Goal: Navigation & Orientation: Find specific page/section

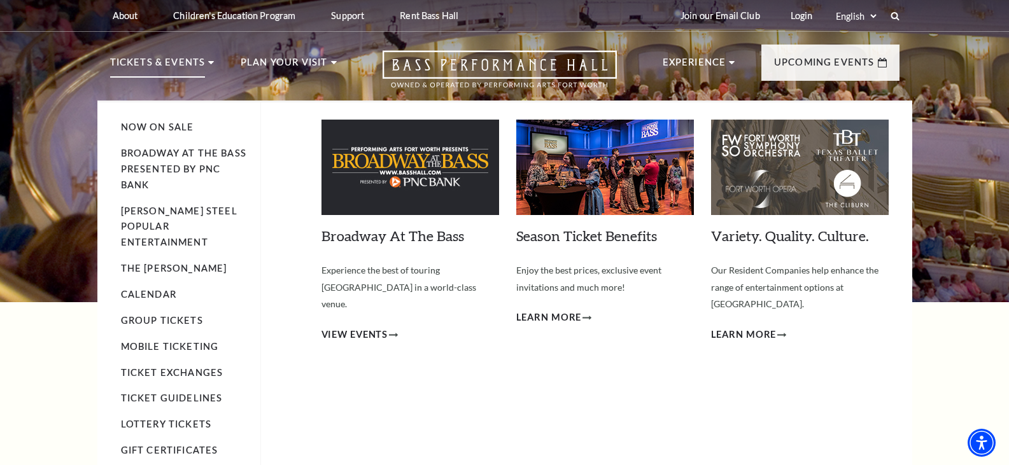
click at [131, 162] on li "Broadway At The Bass presented by PNC Bank" at bounding box center [184, 170] width 127 height 48
click at [134, 172] on link "Broadway At The Bass presented by PNC Bank" at bounding box center [183, 169] width 125 height 43
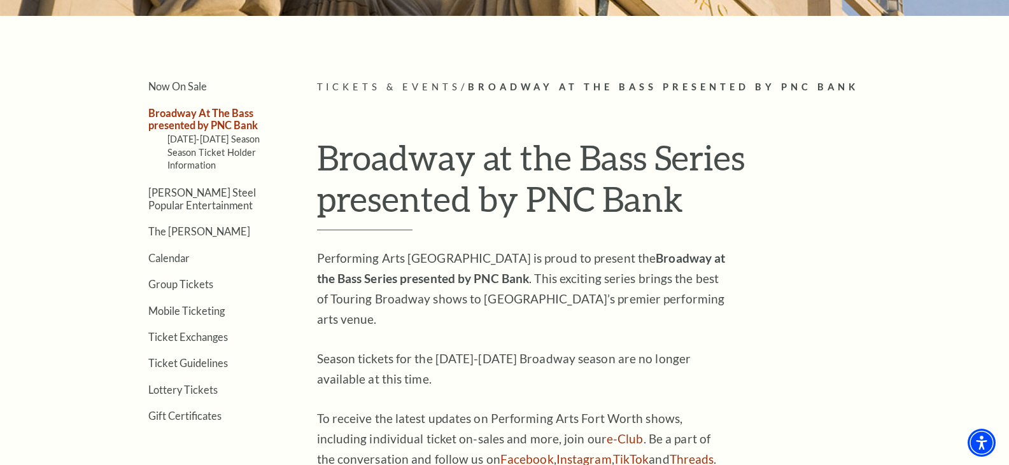
scroll to position [330, 0]
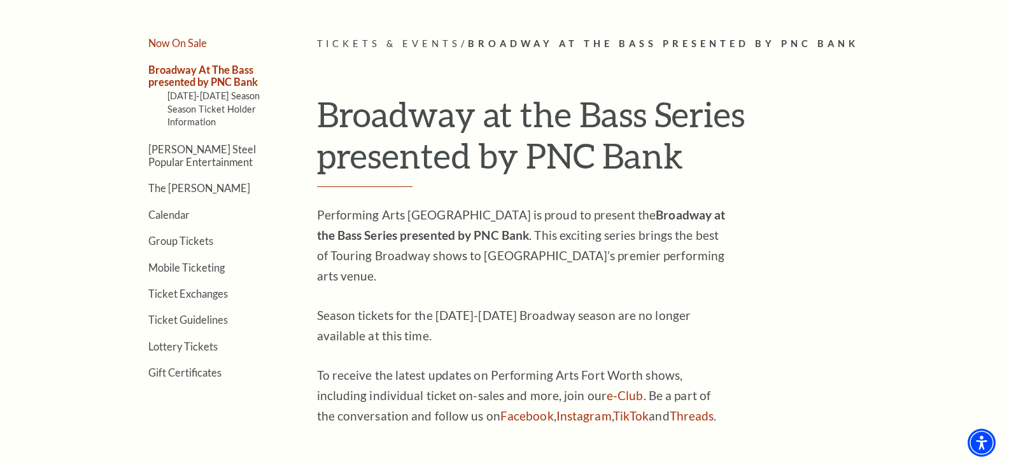
click at [197, 44] on link "Now On Sale" at bounding box center [177, 43] width 59 height 12
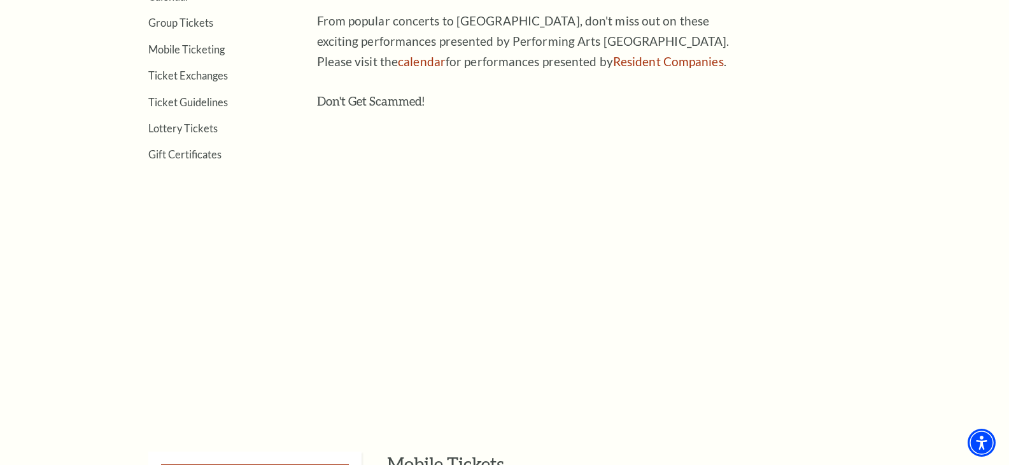
scroll to position [382, 0]
